Goal: Find specific page/section: Find specific page/section

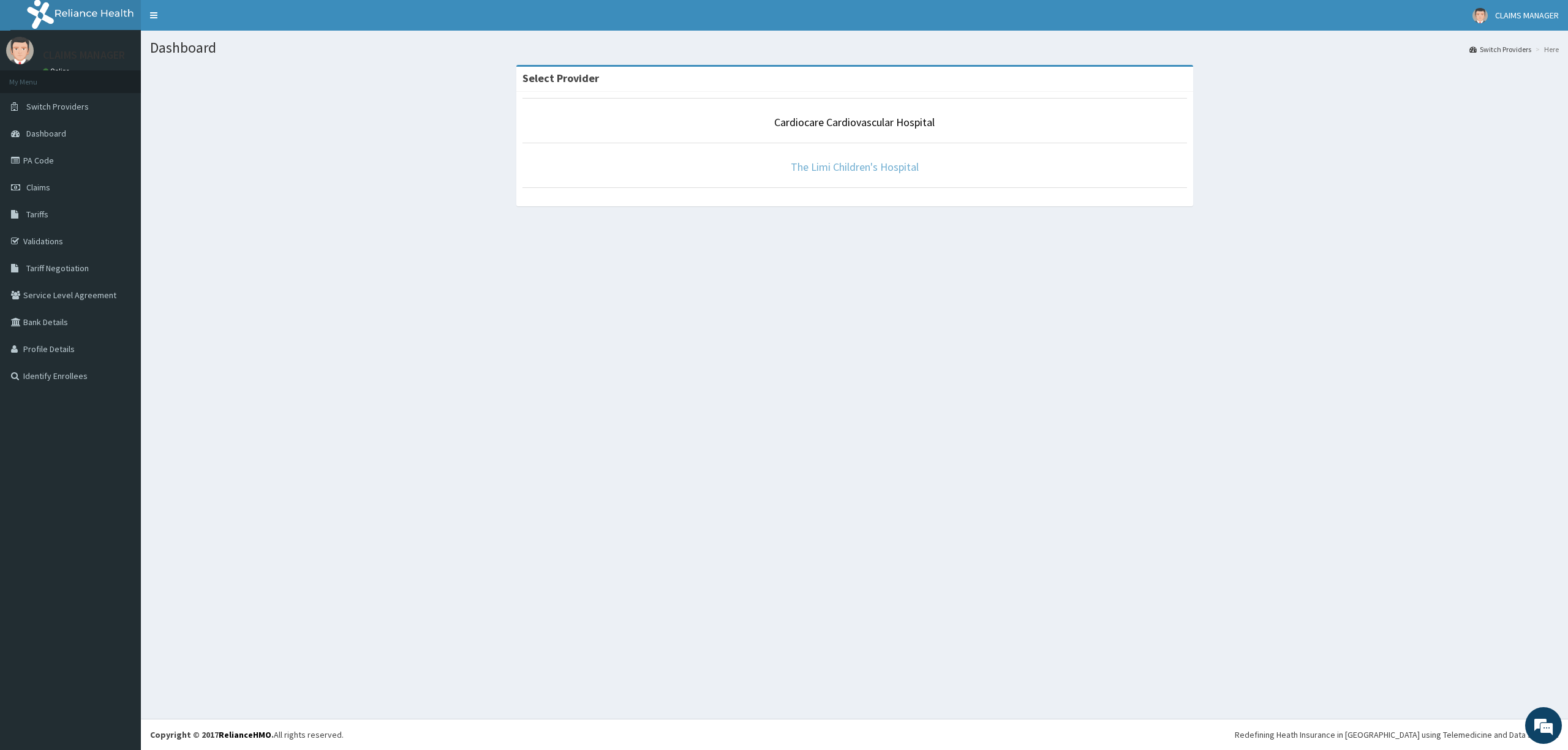
click at [905, 166] on link "The Limi Children's Hospital" at bounding box center [854, 167] width 128 height 14
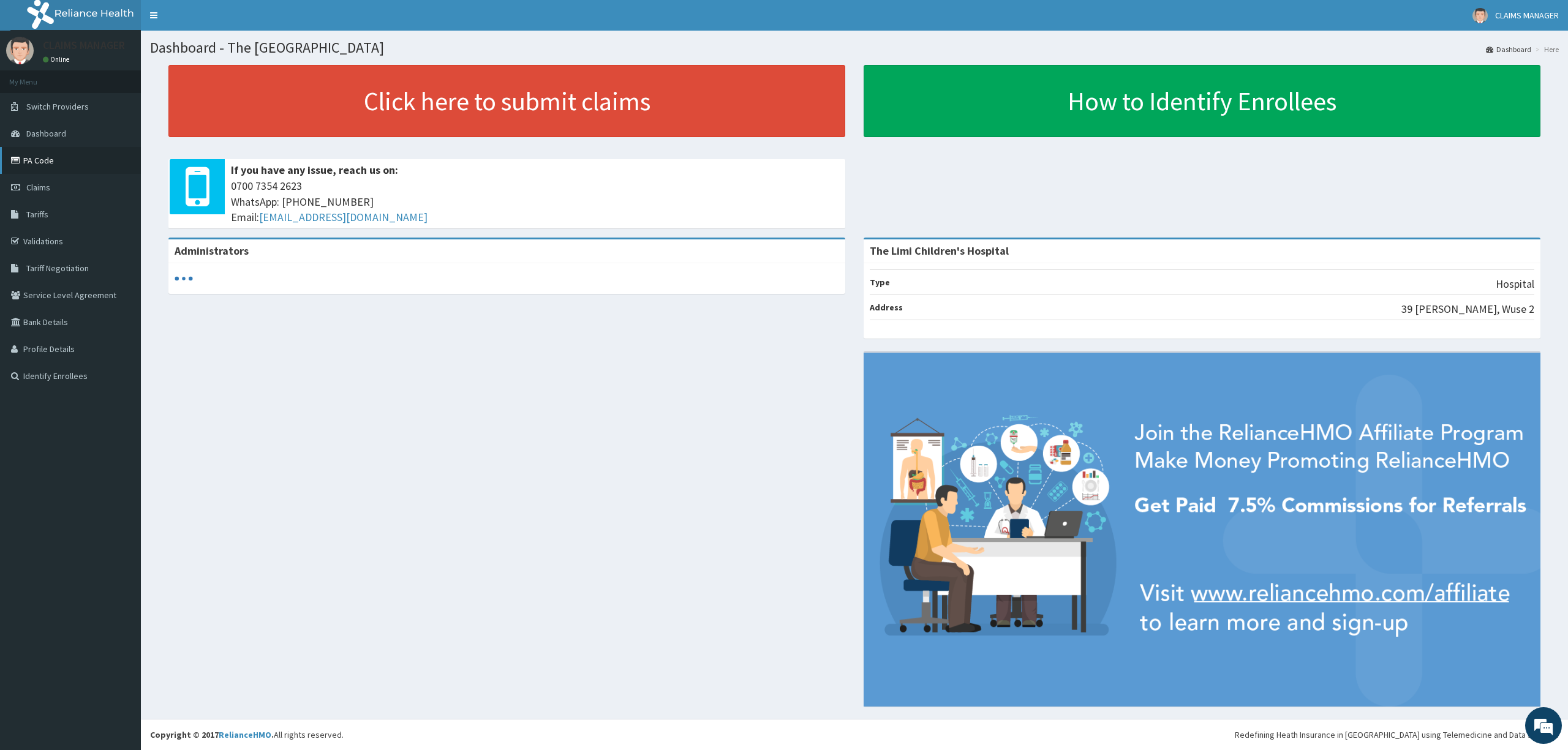
click at [47, 159] on link "PA Code" at bounding box center [70, 161] width 141 height 27
